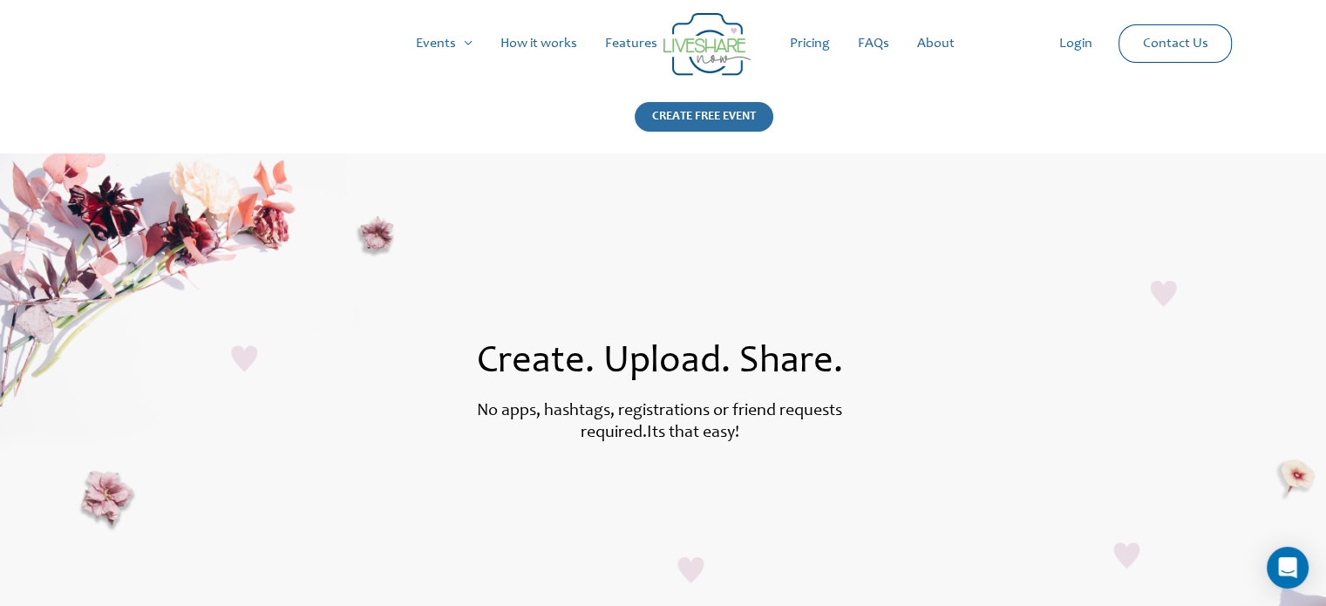
click at [754, 115] on div "CREATE FREE EVENT" at bounding box center [704, 117] width 139 height 30
click at [549, 49] on link "How it works" at bounding box center [538, 44] width 105 height 56
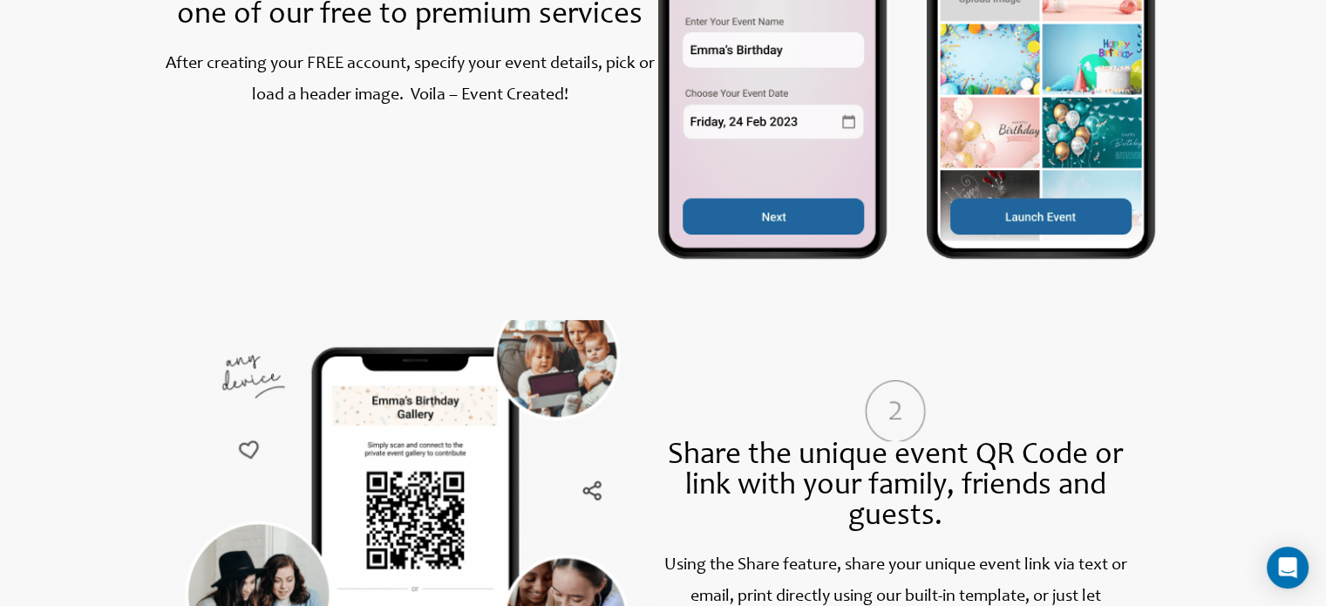
scroll to position [1046, 0]
